Goal: Use online tool/utility: Utilize a website feature to perform a specific function

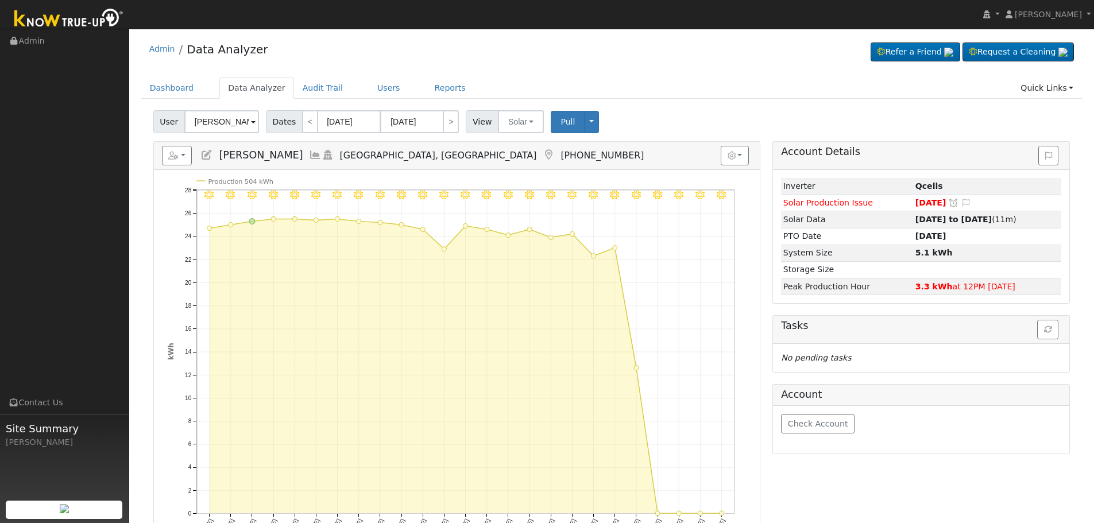
click at [231, 126] on input "[PERSON_NAME]" at bounding box center [221, 121] width 75 height 23
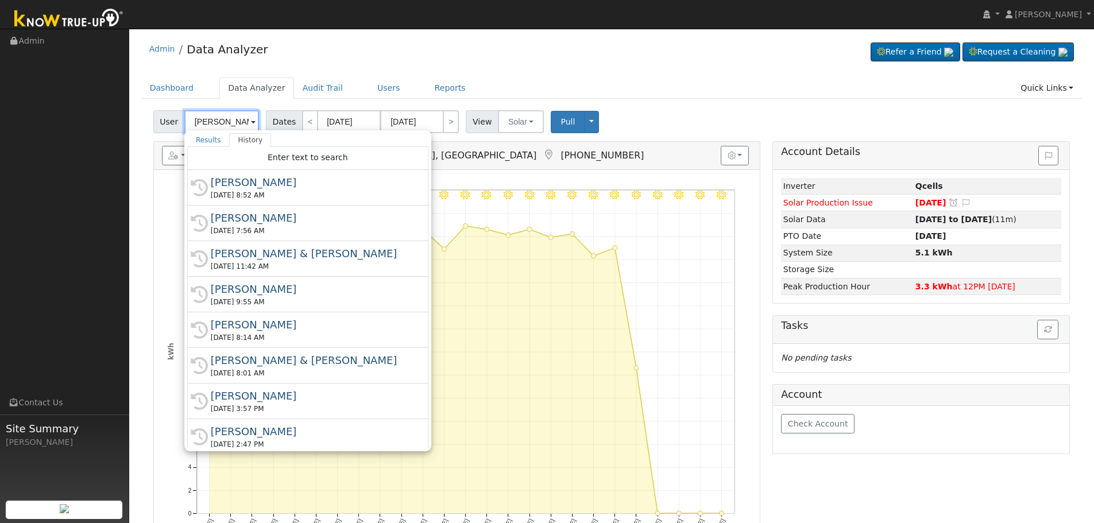
click at [231, 126] on input "[PERSON_NAME]" at bounding box center [221, 121] width 75 height 23
type input "j"
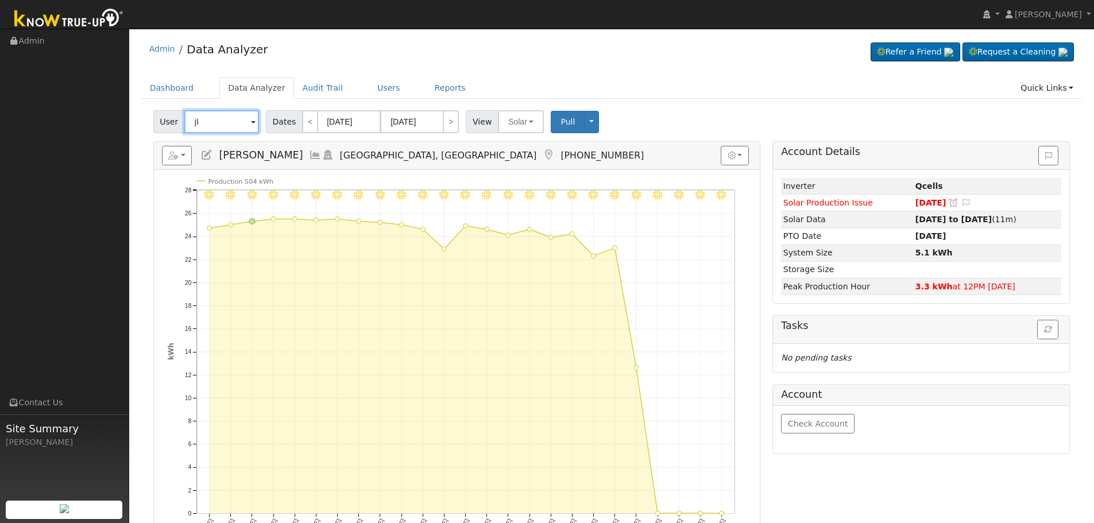
type input "j"
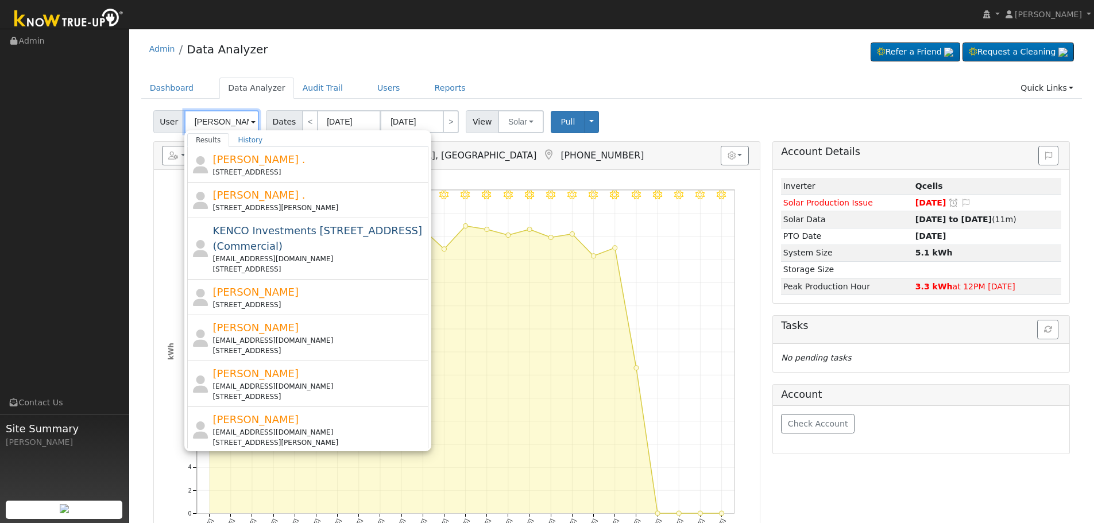
type input "[PERSON_NAME]"
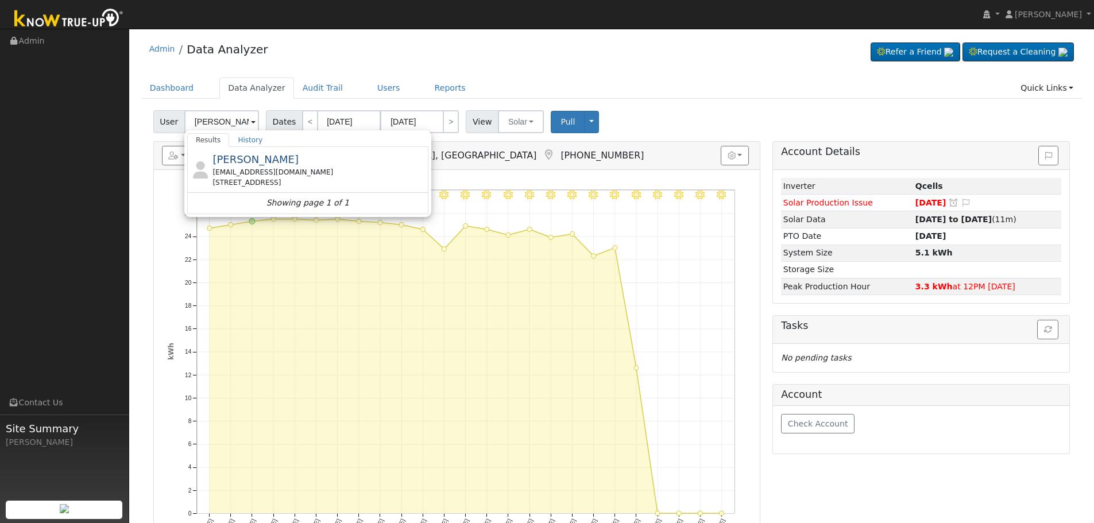
click at [253, 165] on span "[PERSON_NAME]" at bounding box center [255, 159] width 86 height 12
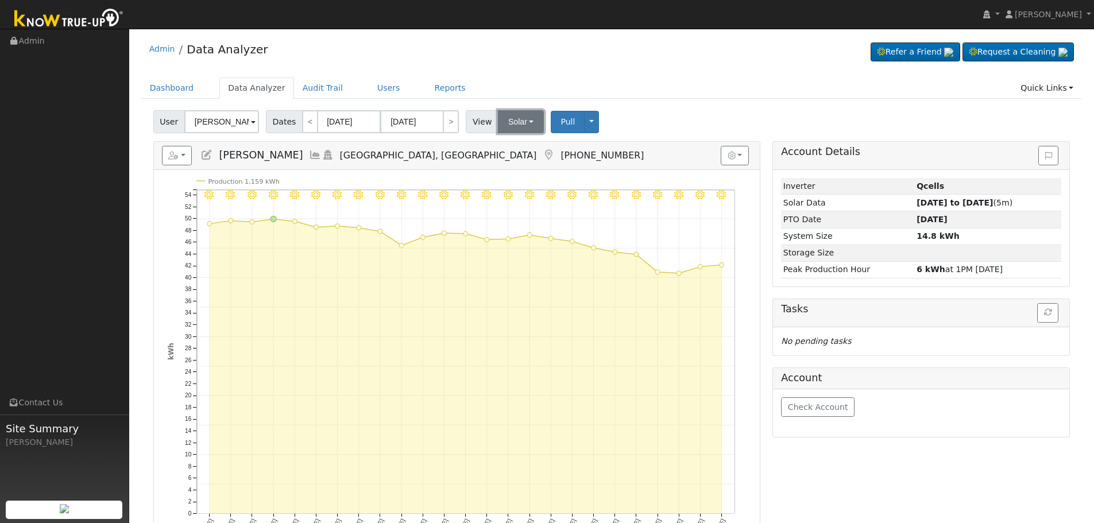
click at [502, 123] on button "Solar" at bounding box center [521, 121] width 46 height 23
click at [519, 150] on link "Utility" at bounding box center [536, 147] width 80 height 16
